Goal: Navigation & Orientation: Find specific page/section

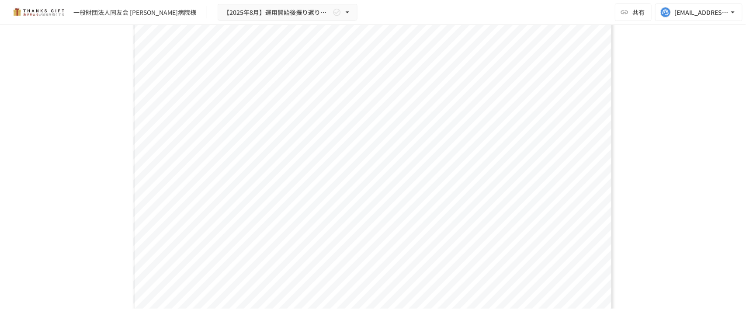
scroll to position [4915, 0]
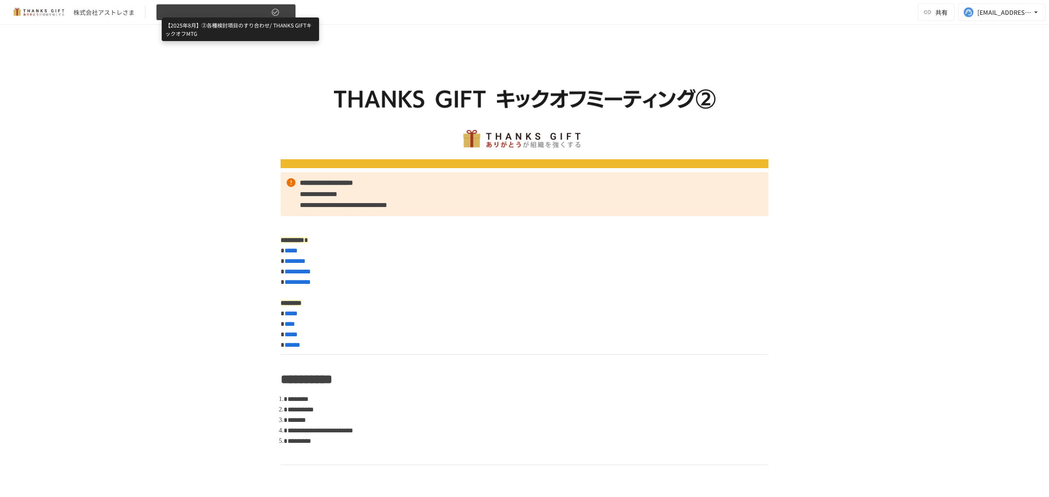
click at [223, 16] on span "【2025年8月】②各種検討項目のすり合わせ/ THANKS GIFTキックオフMTG" at bounding box center [215, 12] width 107 height 11
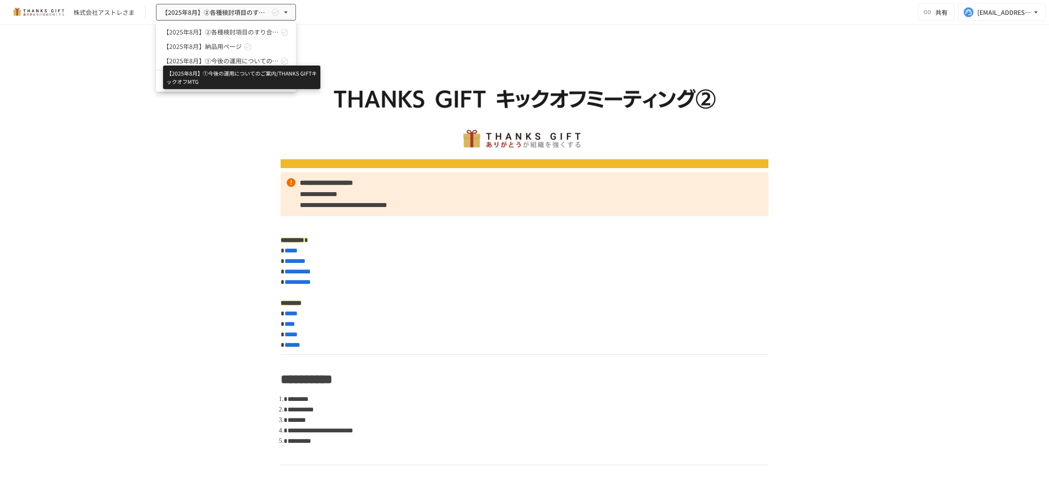
click at [213, 58] on span "【2025年8月】①今後の運用についてのご案内/THANKS GIFTキックオフMTG" at bounding box center [220, 60] width 115 height 9
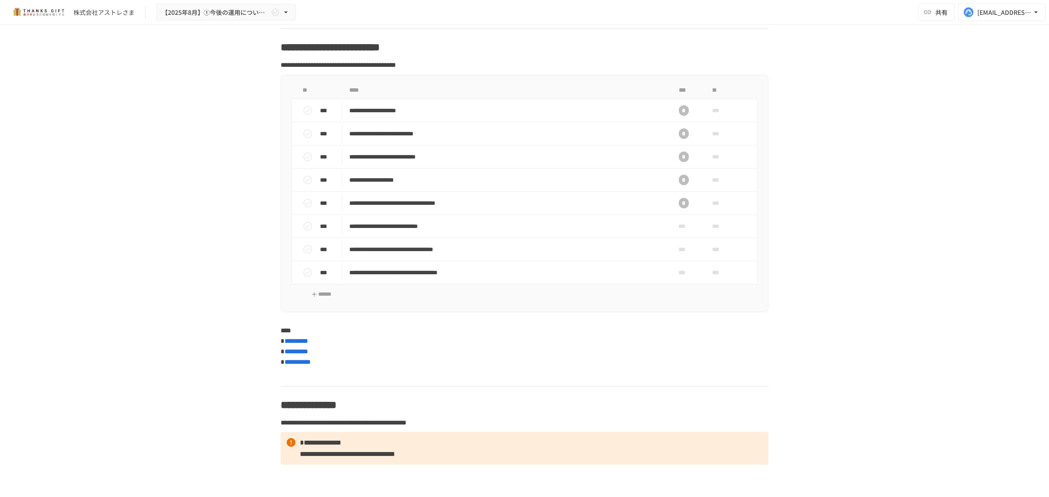
scroll to position [2751, 0]
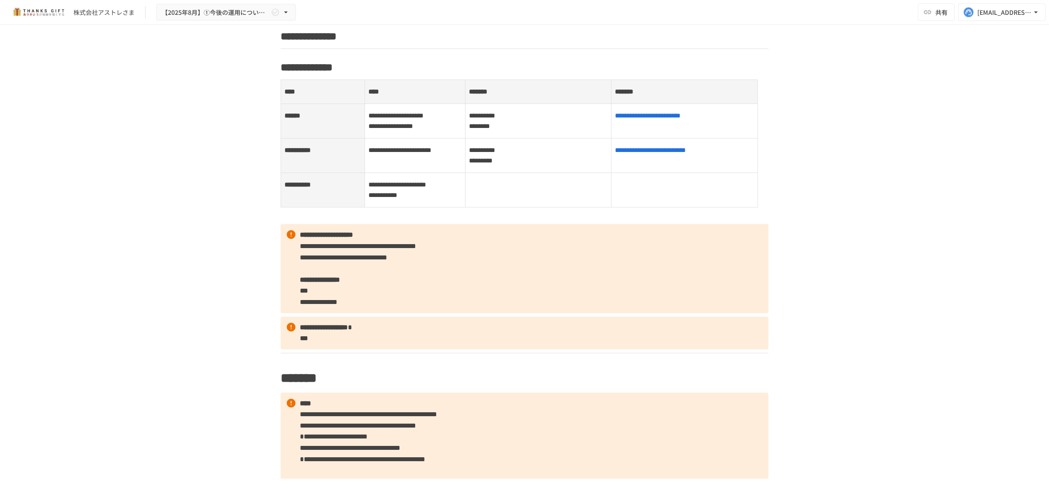
scroll to position [1092, 0]
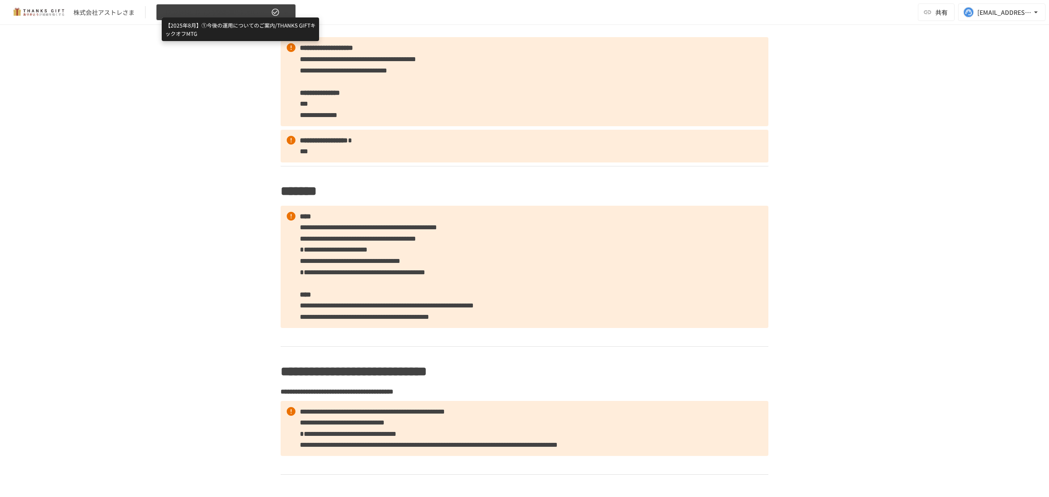
click at [209, 15] on span "【2025年8月】①今後の運用についてのご案内/THANKS GIFTキックオフMTG" at bounding box center [215, 12] width 107 height 11
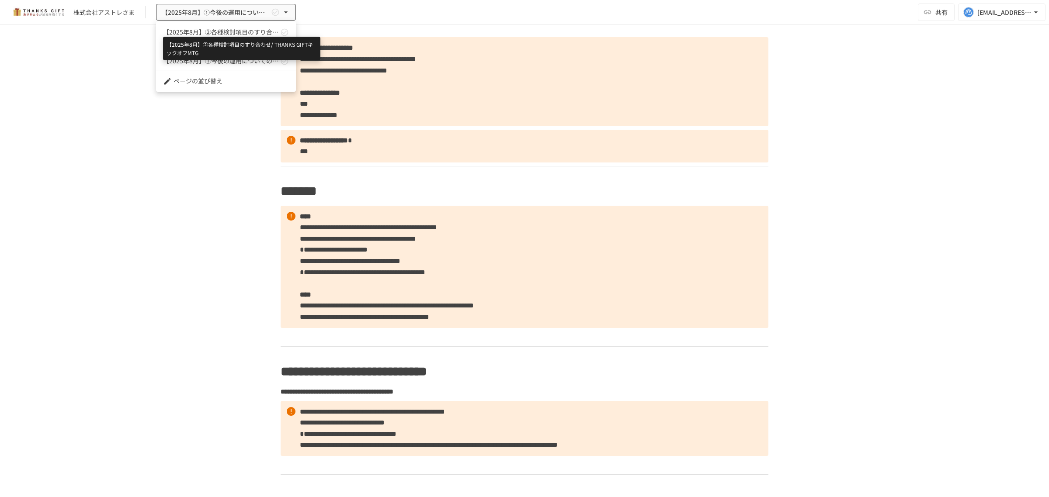
click at [208, 31] on span "【2025年8月】②各種検討項目のすり合わせ/ THANKS GIFTキックオフMTG" at bounding box center [220, 32] width 115 height 9
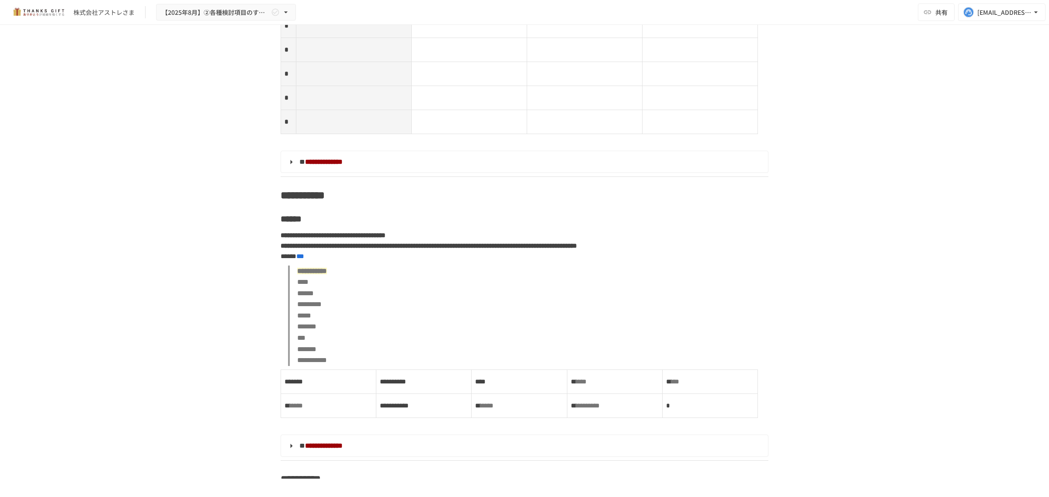
scroll to position [3083, 0]
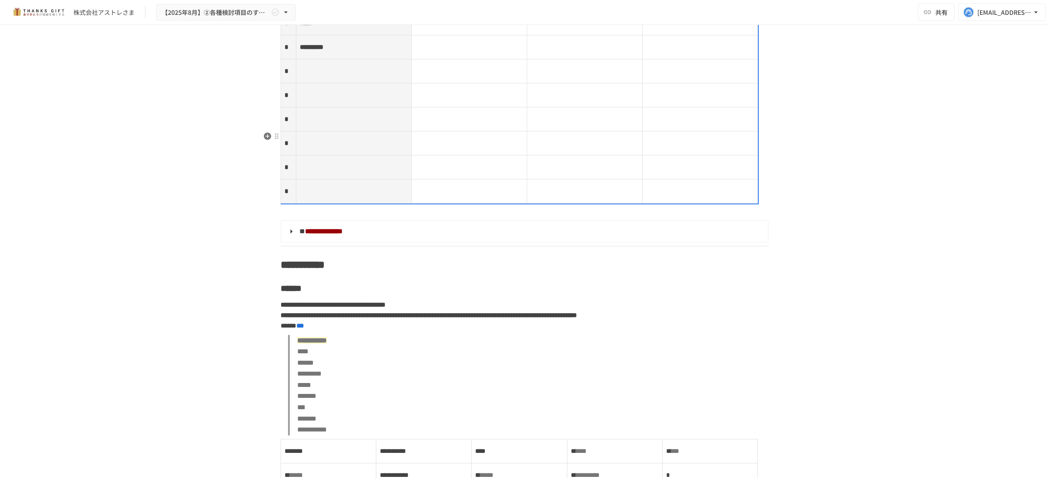
drag, startPoint x: 362, startPoint y: 263, endPoint x: 506, endPoint y: 267, distance: 144.3
click at [506, 83] on tr "*" at bounding box center [519, 71] width 477 height 24
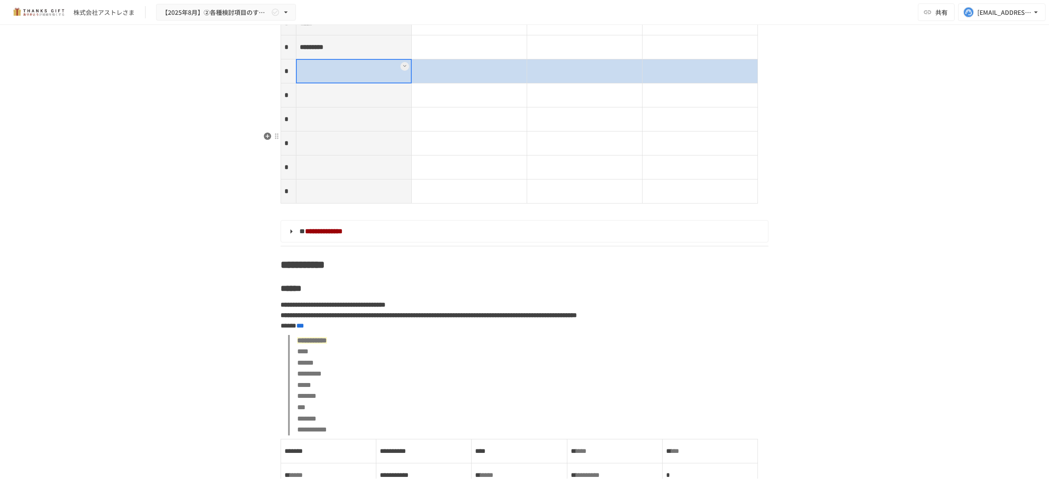
drag, startPoint x: 350, startPoint y: 267, endPoint x: 687, endPoint y: 266, distance: 336.9
click at [687, 83] on tr "*" at bounding box center [519, 71] width 477 height 24
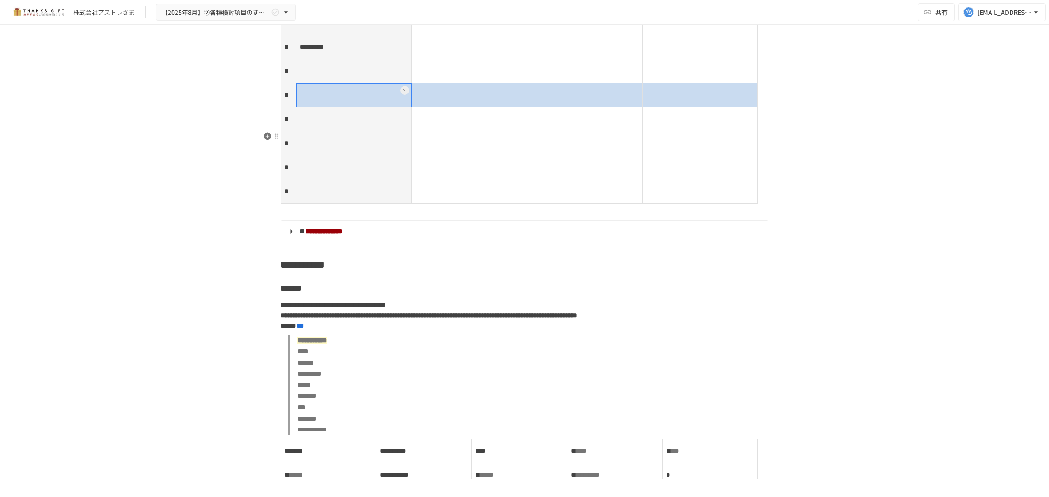
drag, startPoint x: 374, startPoint y: 293, endPoint x: 704, endPoint y: 293, distance: 330.3
click at [704, 107] on tr "*" at bounding box center [519, 95] width 477 height 24
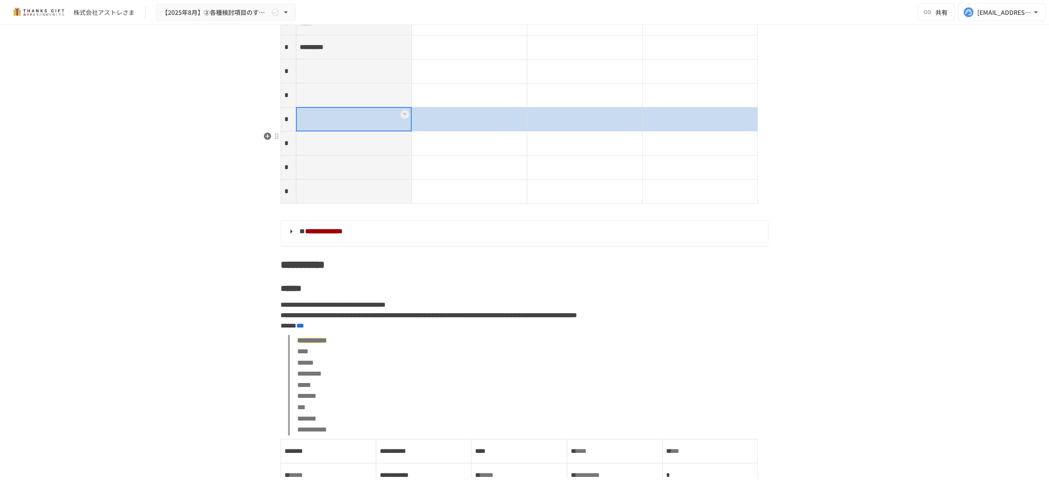
drag, startPoint x: 298, startPoint y: 308, endPoint x: 652, endPoint y: 319, distance: 353.6
click at [652, 131] on tr "*" at bounding box center [519, 119] width 477 height 24
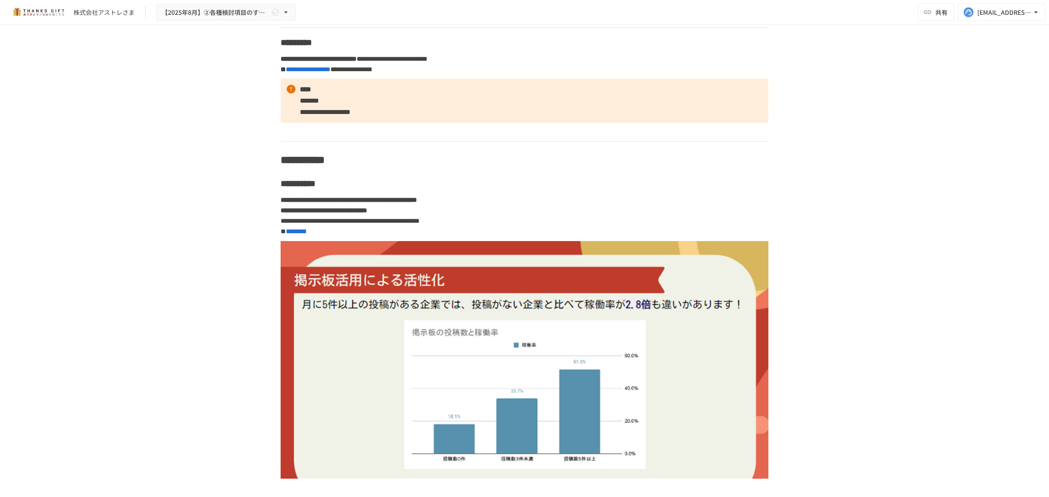
scroll to position [2318, 0]
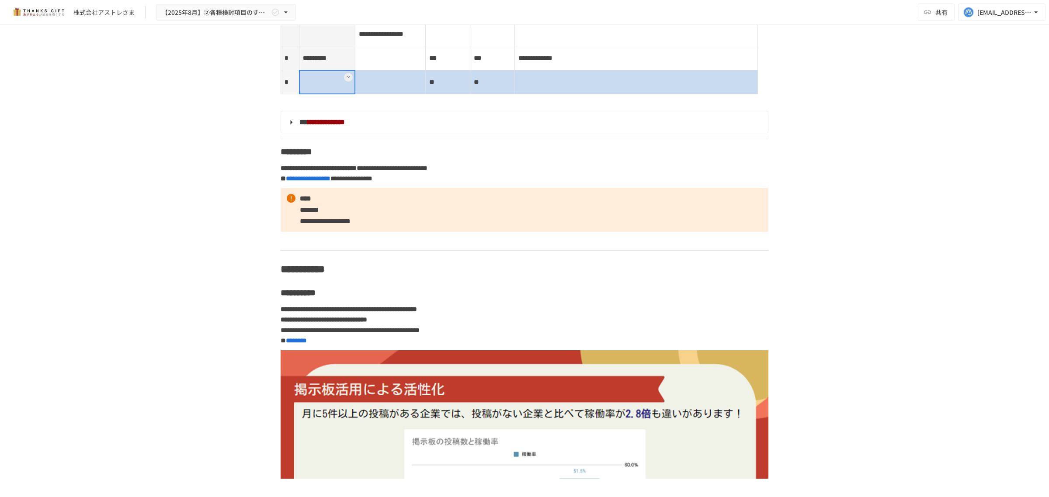
drag, startPoint x: 307, startPoint y: 281, endPoint x: 551, endPoint y: 271, distance: 244.4
click at [551, 94] on tr "* ** **" at bounding box center [519, 82] width 477 height 24
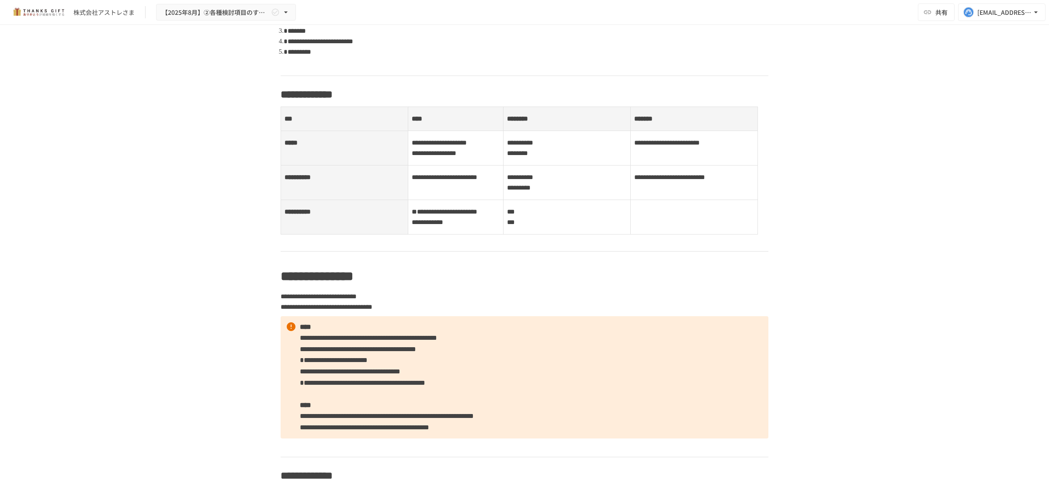
scroll to position [352, 0]
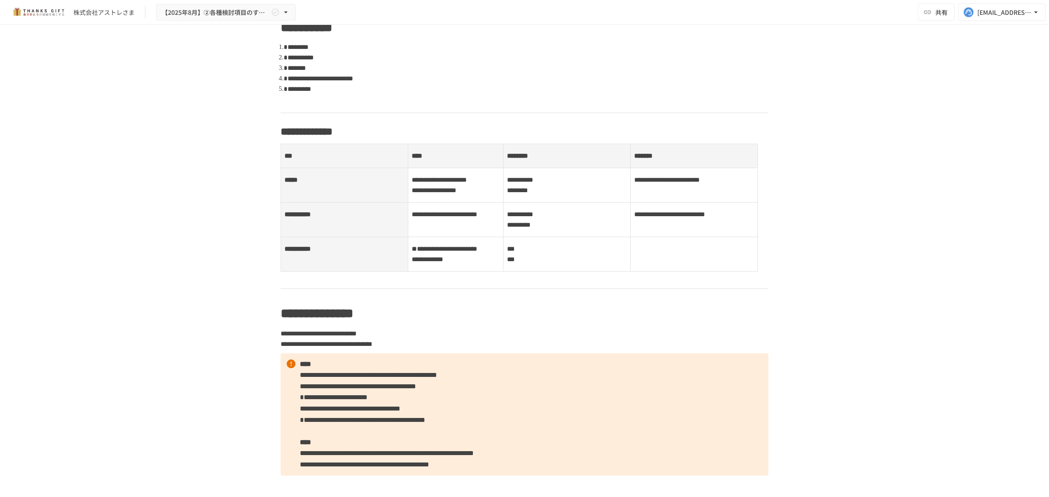
click at [158, 242] on div "**********" at bounding box center [524, 252] width 1049 height 454
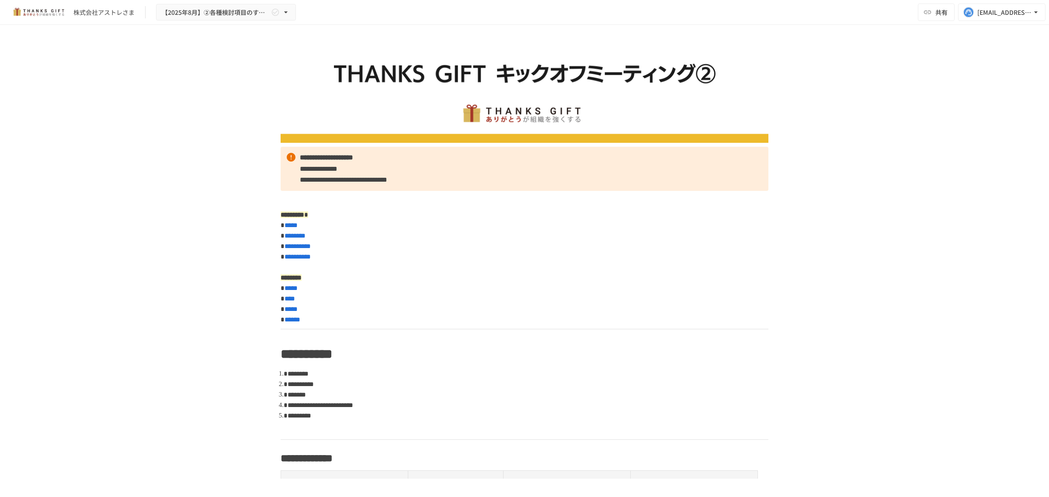
scroll to position [0, 0]
